Goal: Book appointment/travel/reservation: Book appointment/travel/reservation

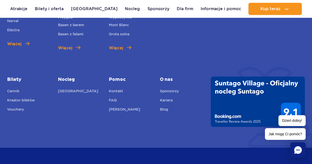
scroll to position [285, 0]
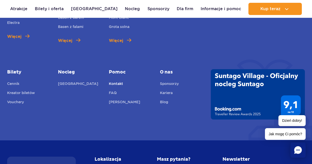
click at [113, 81] on link "Kontakt" at bounding box center [116, 84] width 14 height 7
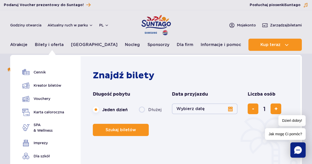
click at [139, 110] on label "Dłużej" at bounding box center [150, 109] width 23 height 11
click at [139, 114] on input "Dłużej" at bounding box center [142, 114] width 6 height 1
radio input "false"
radio input "true"
click at [228, 108] on button "Wybierz datę" at bounding box center [205, 108] width 66 height 11
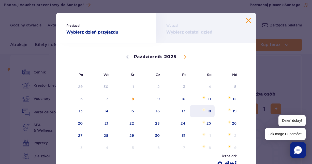
click at [208, 111] on span "18" at bounding box center [202, 111] width 26 height 12
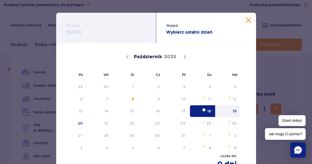
click at [230, 111] on span "19" at bounding box center [228, 111] width 26 height 12
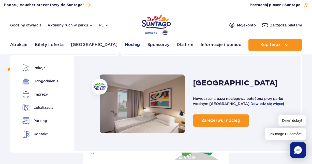
click at [125, 45] on link "Nocleg" at bounding box center [132, 45] width 15 height 12
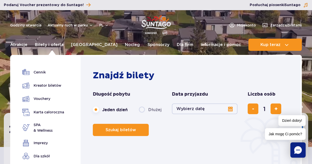
click at [142, 109] on label "Dłużej" at bounding box center [150, 109] width 23 height 11
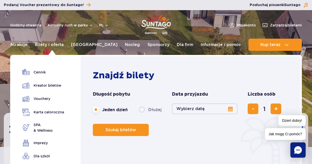
click at [142, 114] on input "Dłużej" at bounding box center [142, 114] width 6 height 1
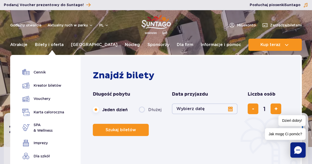
radio input "false"
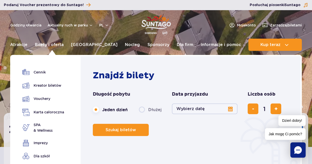
radio input "true"
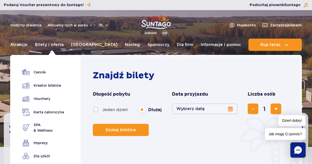
click at [229, 108] on button "Wybierz datę" at bounding box center [205, 108] width 66 height 11
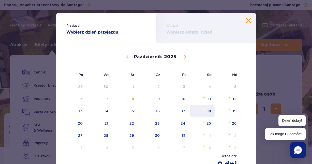
click at [209, 110] on span "18" at bounding box center [202, 111] width 26 height 12
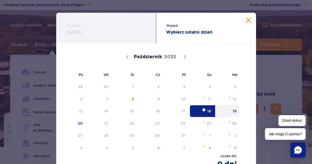
click at [232, 110] on span "19" at bounding box center [228, 111] width 26 height 12
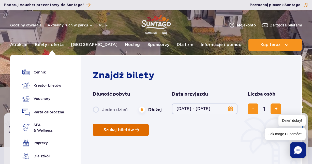
click at [133, 128] on span "Szukaj biletów" at bounding box center [118, 130] width 30 height 5
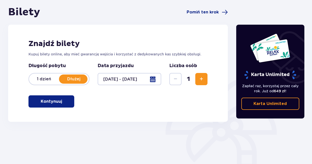
scroll to position [52, 0]
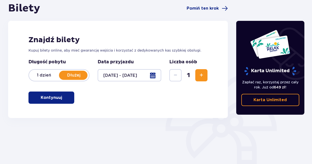
click at [204, 75] on span "Zwiększ" at bounding box center [201, 75] width 6 height 6
click at [60, 96] on span "button" at bounding box center [63, 97] width 6 height 6
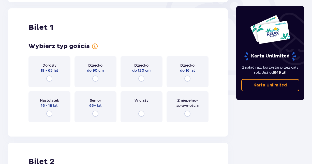
scroll to position [170, 0]
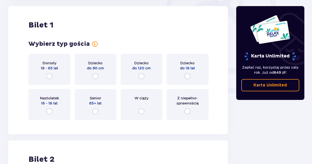
click at [48, 76] on input "radio" at bounding box center [49, 76] width 6 height 6
radio input "true"
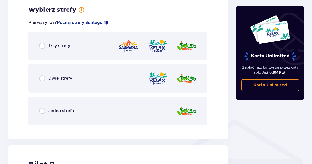
scroll to position [190, 0]
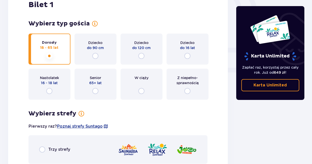
click at [188, 57] on input "radio" at bounding box center [187, 56] width 6 height 6
radio input "true"
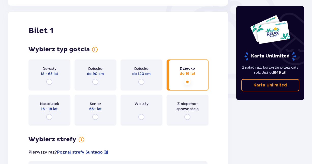
scroll to position [138, 0]
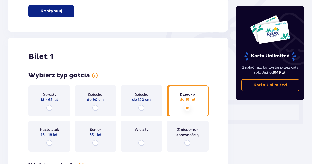
click at [50, 104] on div "Dorosły 18 - 65 lat" at bounding box center [49, 100] width 42 height 31
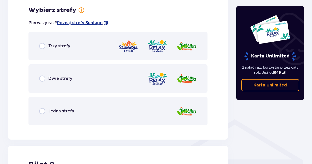
scroll to position [268, 0]
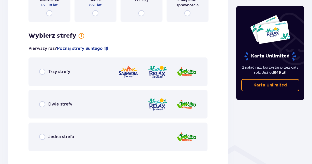
click at [43, 72] on input "radio" at bounding box center [42, 72] width 6 height 6
radio input "true"
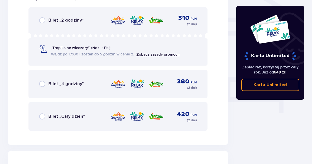
scroll to position [449, 0]
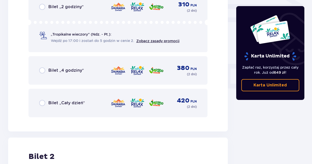
click at [42, 103] on input "radio" at bounding box center [42, 103] width 6 height 6
radio input "true"
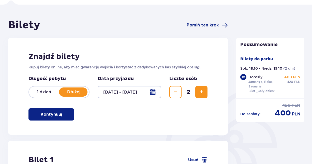
scroll to position [0, 0]
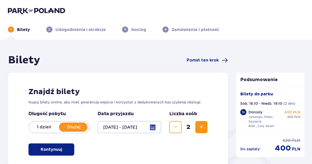
click at [140, 29] on p "Nocleg" at bounding box center [138, 30] width 15 height 6
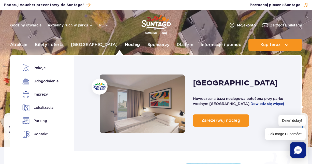
click at [125, 44] on link "Nocleg" at bounding box center [132, 45] width 15 height 12
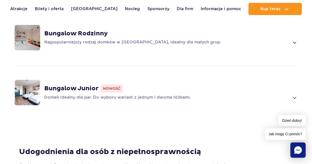
scroll to position [440, 0]
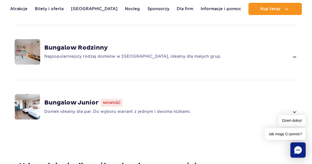
click at [294, 54] on span at bounding box center [294, 57] width 6 height 6
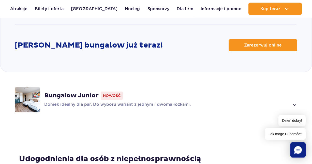
scroll to position [724, 0]
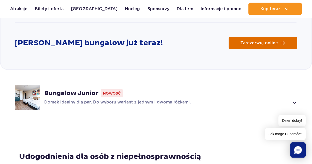
click at [266, 41] on span "Zarezerwuj online" at bounding box center [259, 43] width 38 height 4
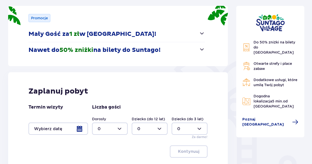
scroll to position [104, 0]
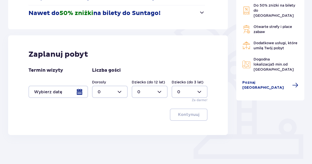
click at [79, 91] on div at bounding box center [57, 92] width 59 height 12
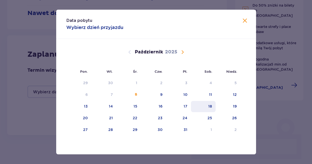
click at [209, 102] on div "18" at bounding box center [203, 106] width 25 height 11
click at [233, 107] on div "19" at bounding box center [227, 106] width 25 height 11
type input "18.10.25 - 19.10.25"
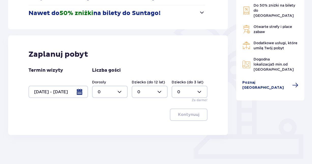
click at [122, 90] on div at bounding box center [110, 92] width 36 height 12
click at [106, 116] on div "1" at bounding box center [110, 118] width 25 height 6
type input "1"
click at [161, 92] on div at bounding box center [150, 92] width 36 height 12
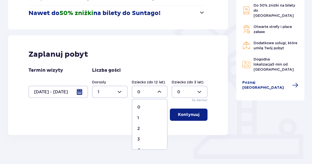
click at [143, 116] on div "1" at bounding box center [149, 118] width 25 height 6
type input "1"
click at [187, 114] on p "Kontynuuj" at bounding box center [188, 115] width 21 height 6
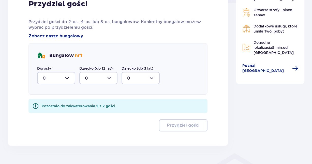
scroll to position [272, 0]
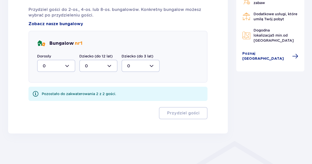
click at [70, 65] on div at bounding box center [56, 66] width 38 height 12
click at [53, 90] on div "1" at bounding box center [56, 92] width 27 height 6
type input "1"
click at [109, 66] on div at bounding box center [98, 66] width 38 height 12
click at [91, 90] on div "1" at bounding box center [98, 92] width 27 height 6
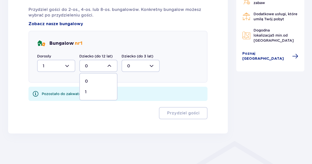
type input "1"
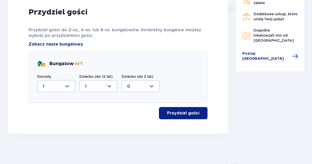
click at [180, 111] on p "Przydziel gości" at bounding box center [183, 113] width 32 height 6
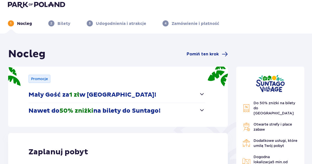
scroll to position [0, 0]
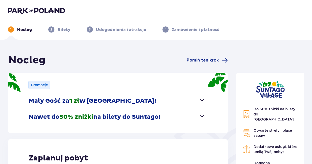
click at [43, 11] on img at bounding box center [36, 10] width 57 height 7
